Goal: Check status: Check status

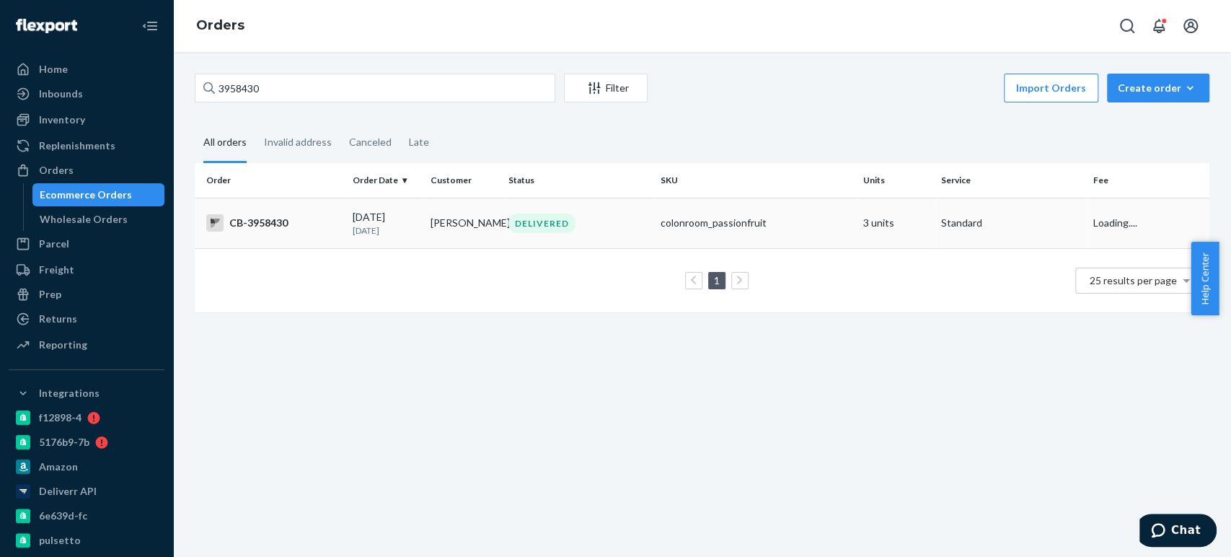
type input "3958430"
click at [473, 218] on td "[PERSON_NAME]" at bounding box center [464, 223] width 78 height 50
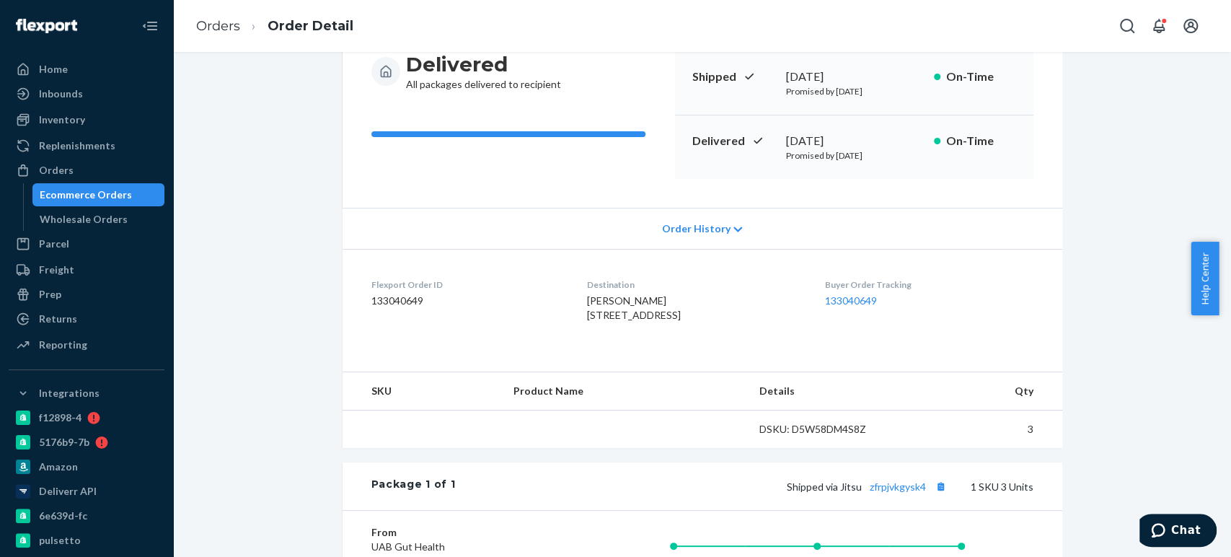
scroll to position [157, 0]
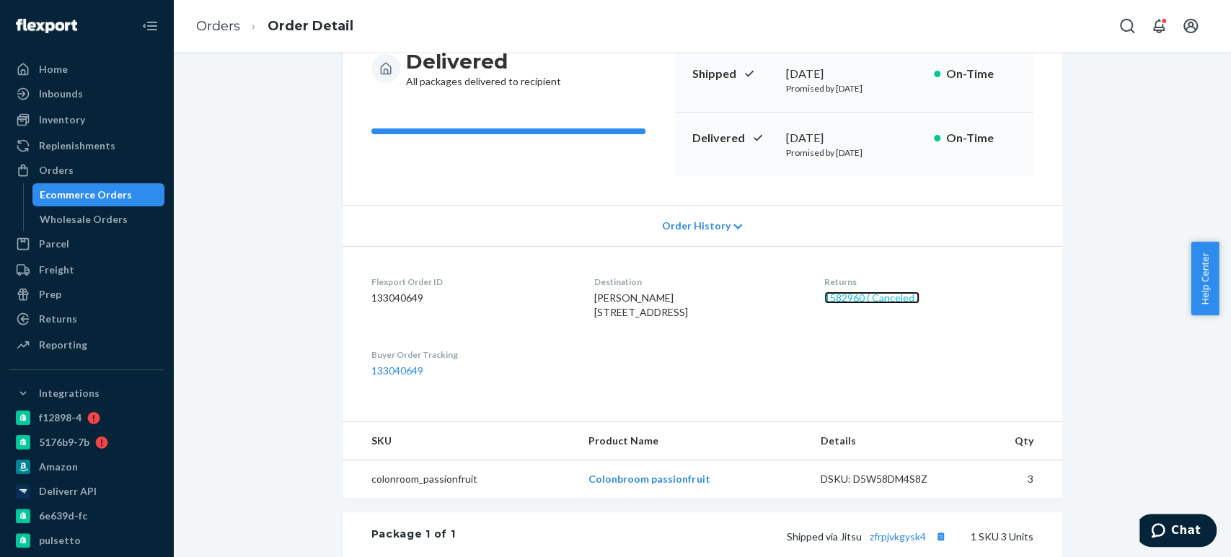
click at [844, 296] on link "1582960 ( Canceled )" at bounding box center [871, 297] width 95 height 12
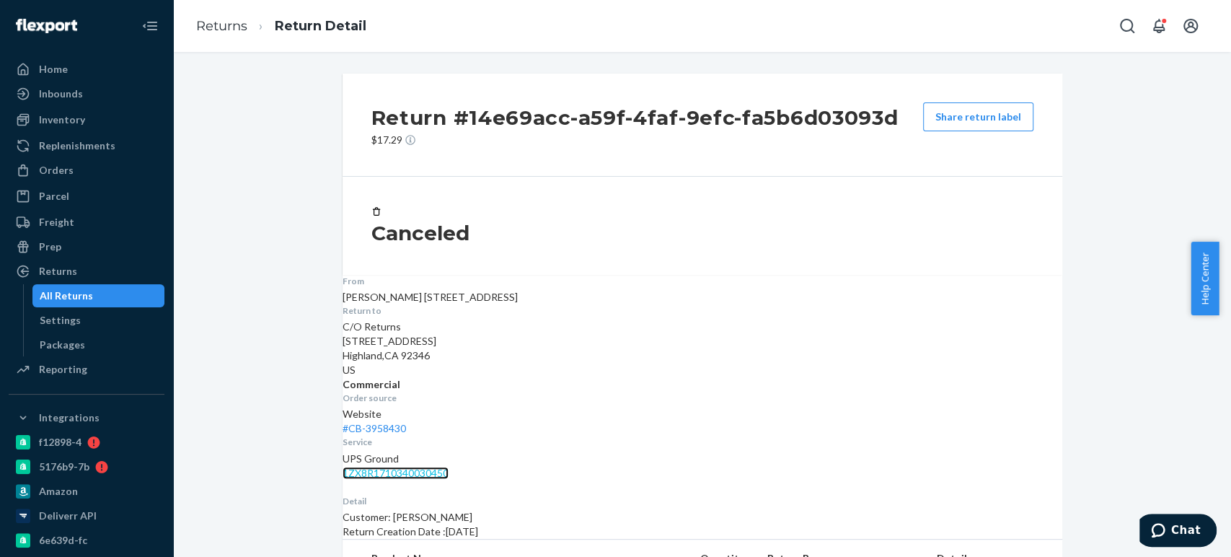
click at [448, 466] on link "1ZX8R1710340030450" at bounding box center [395, 472] width 106 height 12
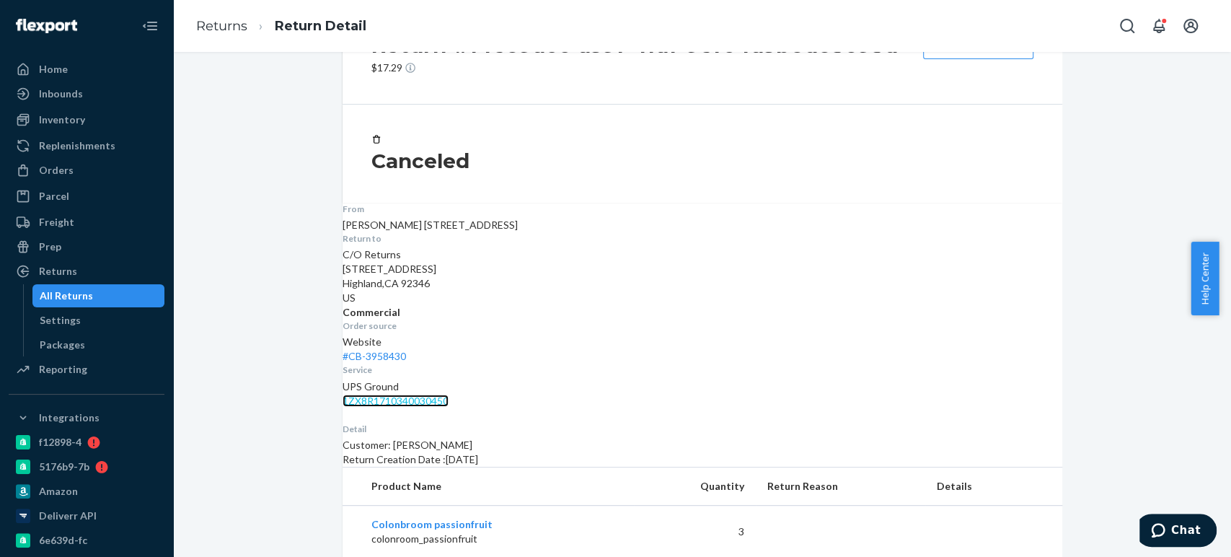
scroll to position [21, 0]
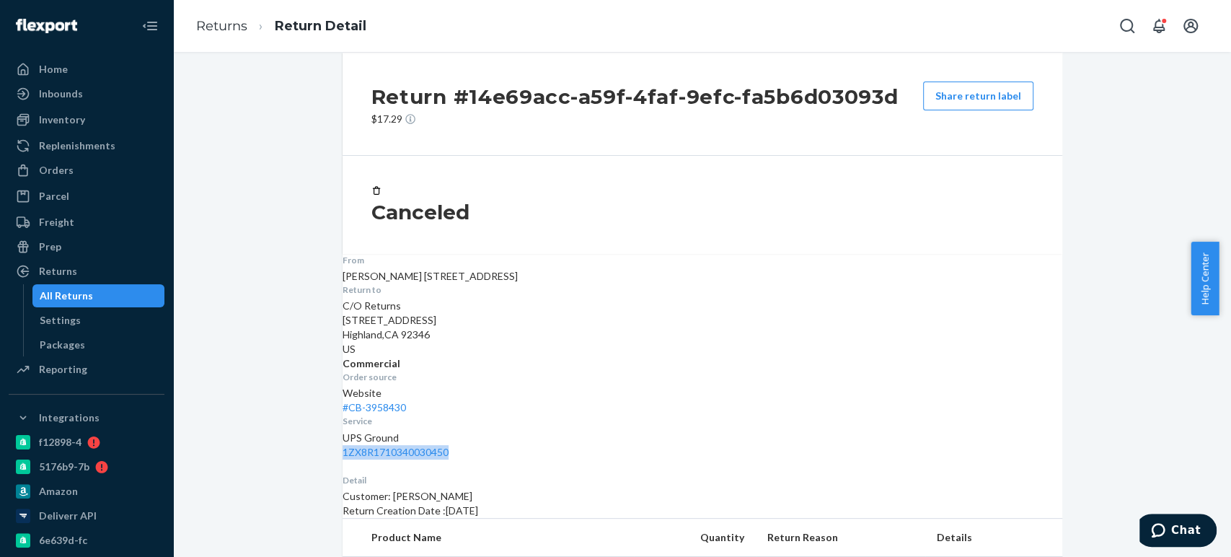
drag, startPoint x: 983, startPoint y: 296, endPoint x: 858, endPoint y: 299, distance: 125.5
click at [858, 299] on dl "From [PERSON_NAME] [STREET_ADDRESS] Return to C/O Returns [STREET_ADDRESS] Comm…" at bounding box center [701, 356] width 719 height 205
copy link "1ZX8R1710340030450"
click at [68, 292] on div "All Returns" at bounding box center [66, 295] width 53 height 14
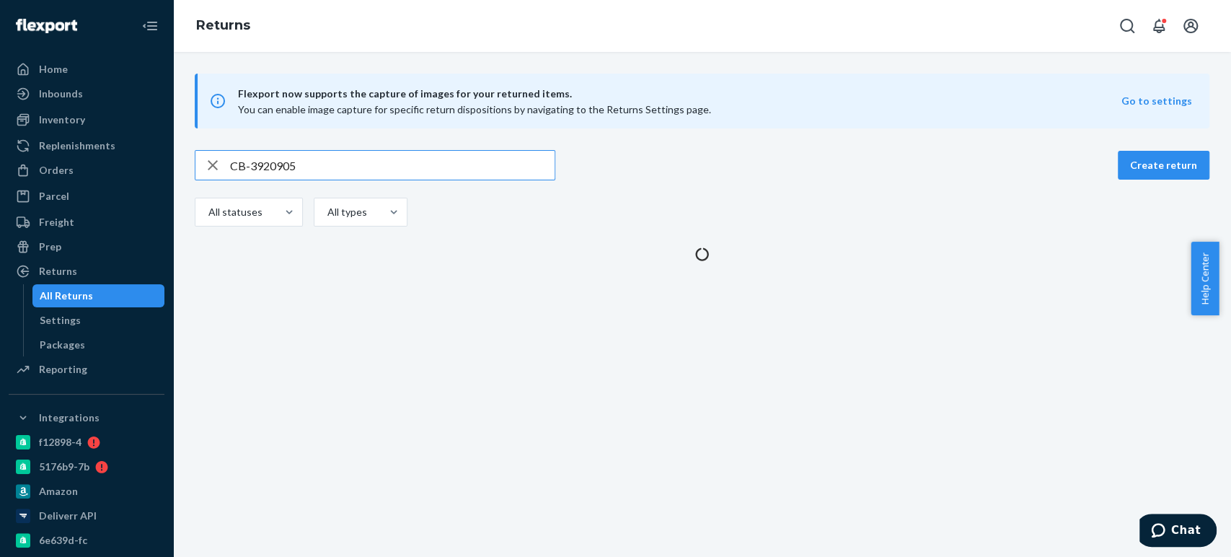
click at [309, 170] on input "CB-3920905" at bounding box center [392, 165] width 324 height 29
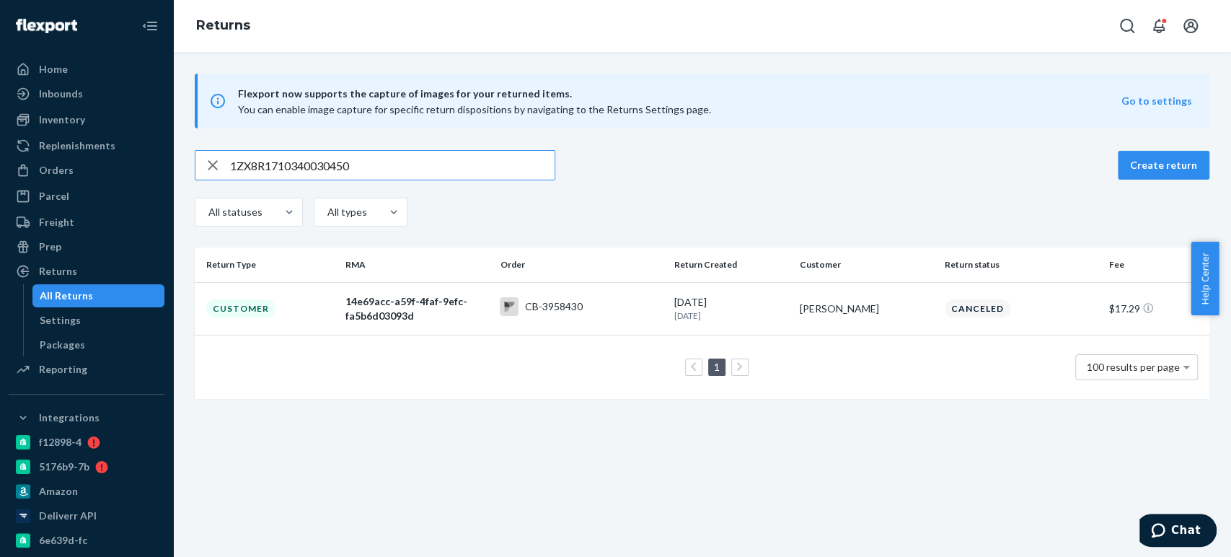
type input "1ZX8R1710340030450"
click at [514, 322] on td "CB-3958430" at bounding box center [581, 308] width 174 height 53
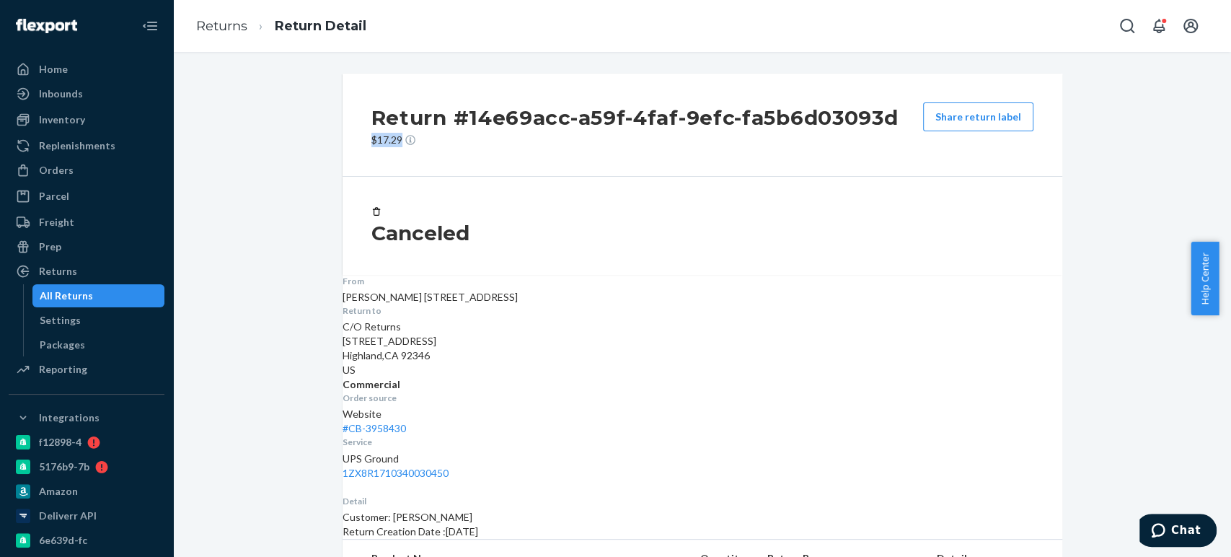
drag, startPoint x: 349, startPoint y: 133, endPoint x: 602, endPoint y: 140, distance: 253.1
click at [602, 140] on div "Return #14e69acc-a59f-4faf-9efc-fa5b6d03093d $17.29 Share return label" at bounding box center [701, 125] width 719 height 103
click at [602, 140] on p "$17.29" at bounding box center [634, 140] width 527 height 14
click at [57, 168] on div "Orders" at bounding box center [56, 170] width 35 height 14
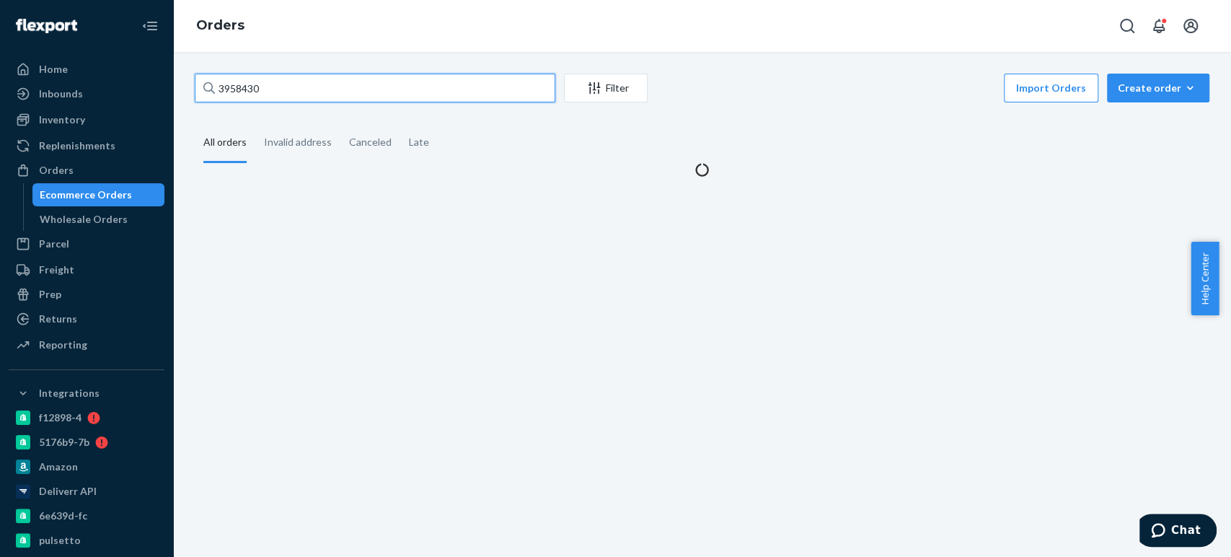
click at [259, 84] on input "3958430" at bounding box center [375, 88] width 360 height 29
type input "3961005"
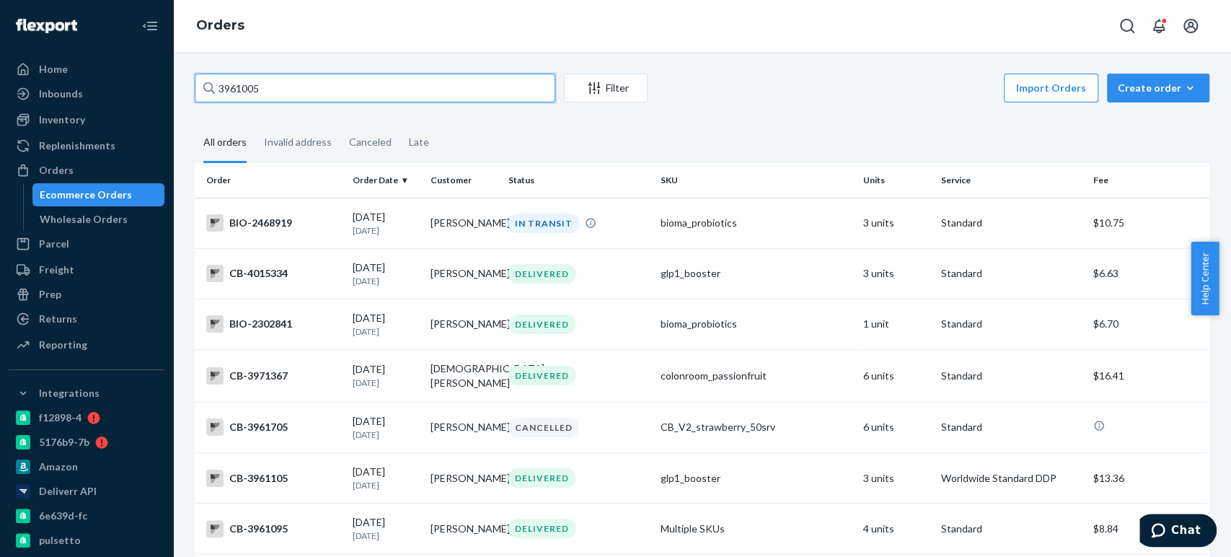
click at [376, 93] on input "3961005" at bounding box center [375, 88] width 360 height 29
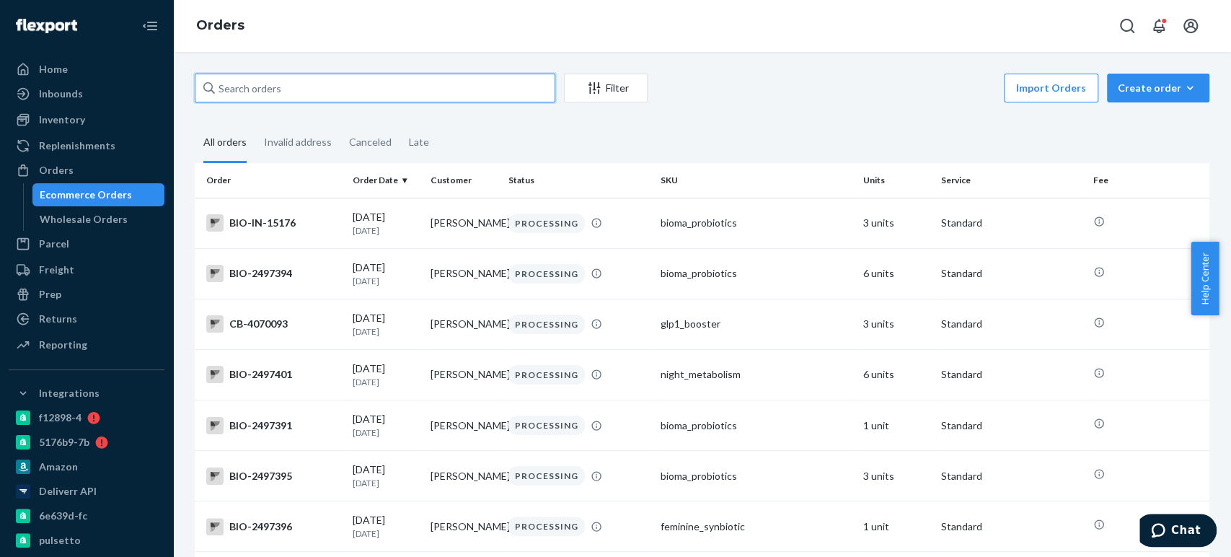
paste input "3961005"
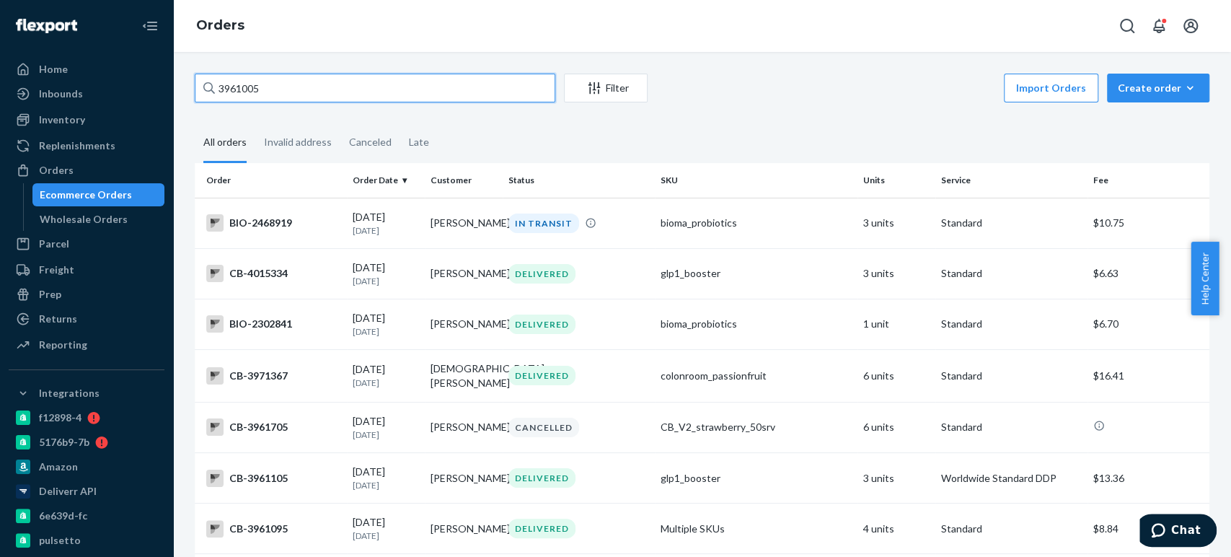
paste input "5"
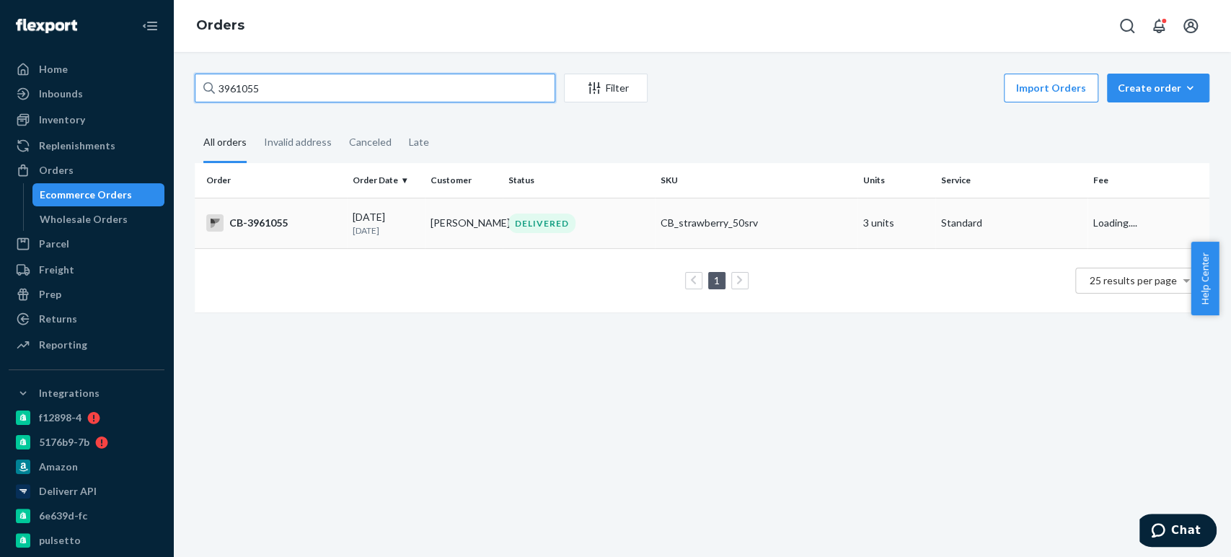
type input "3961055"
click at [426, 211] on td "[PERSON_NAME]" at bounding box center [464, 223] width 78 height 50
